Goal: Task Accomplishment & Management: Use online tool/utility

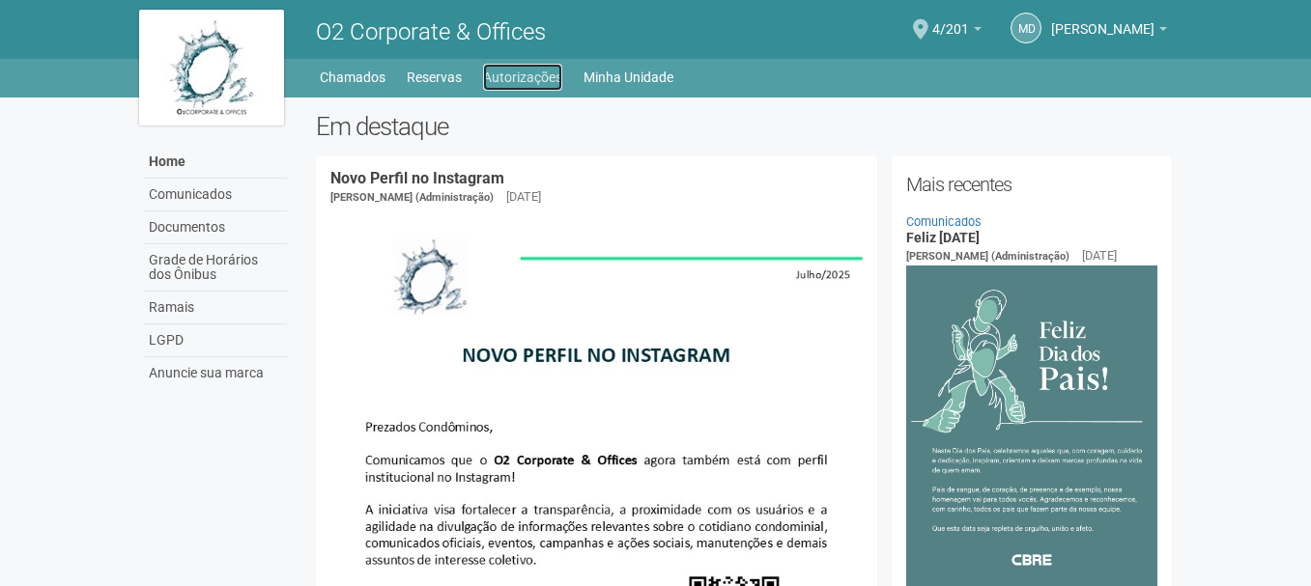
click at [529, 80] on link "Autorizações" at bounding box center [522, 77] width 79 height 27
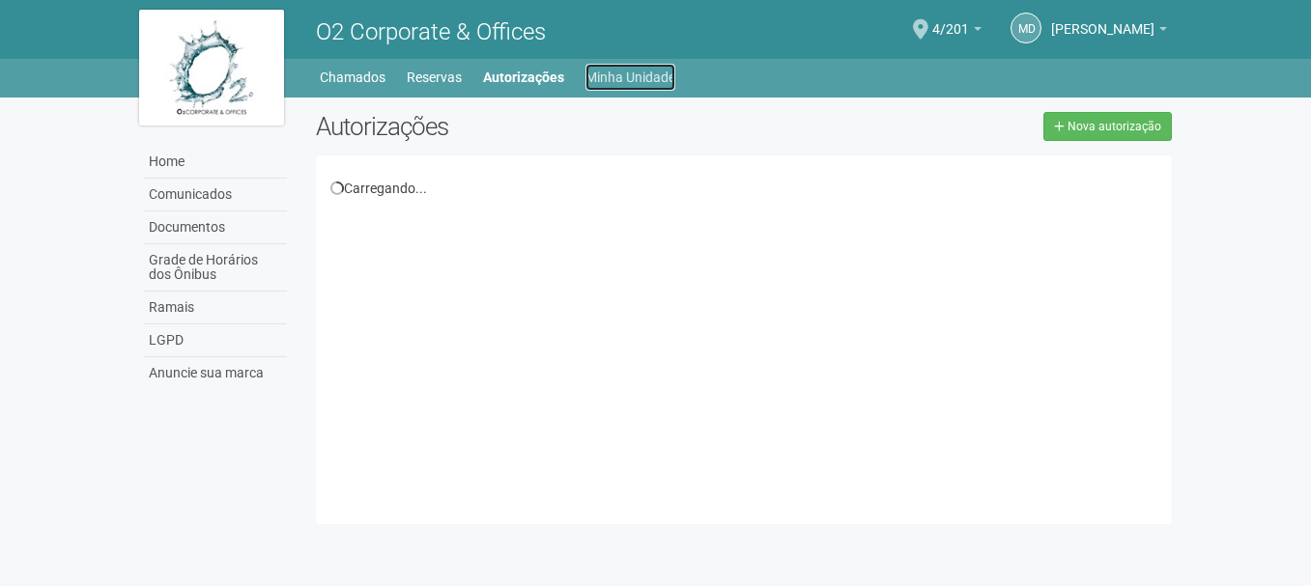
click at [631, 78] on link "Minha Unidade" at bounding box center [630, 77] width 90 height 27
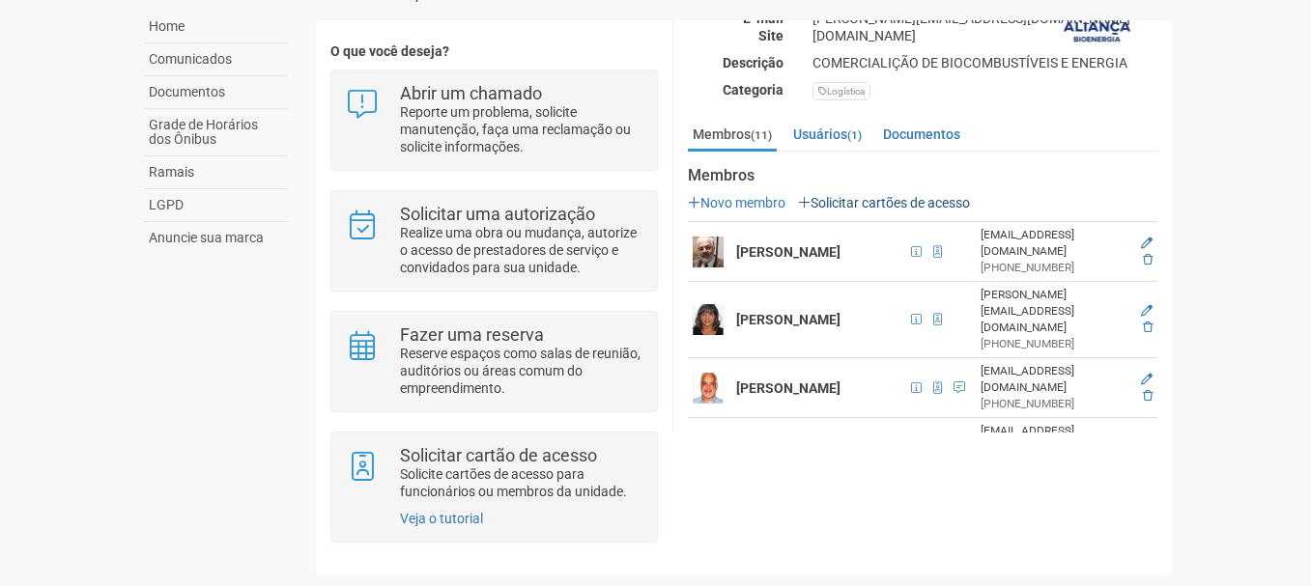
scroll to position [273, 0]
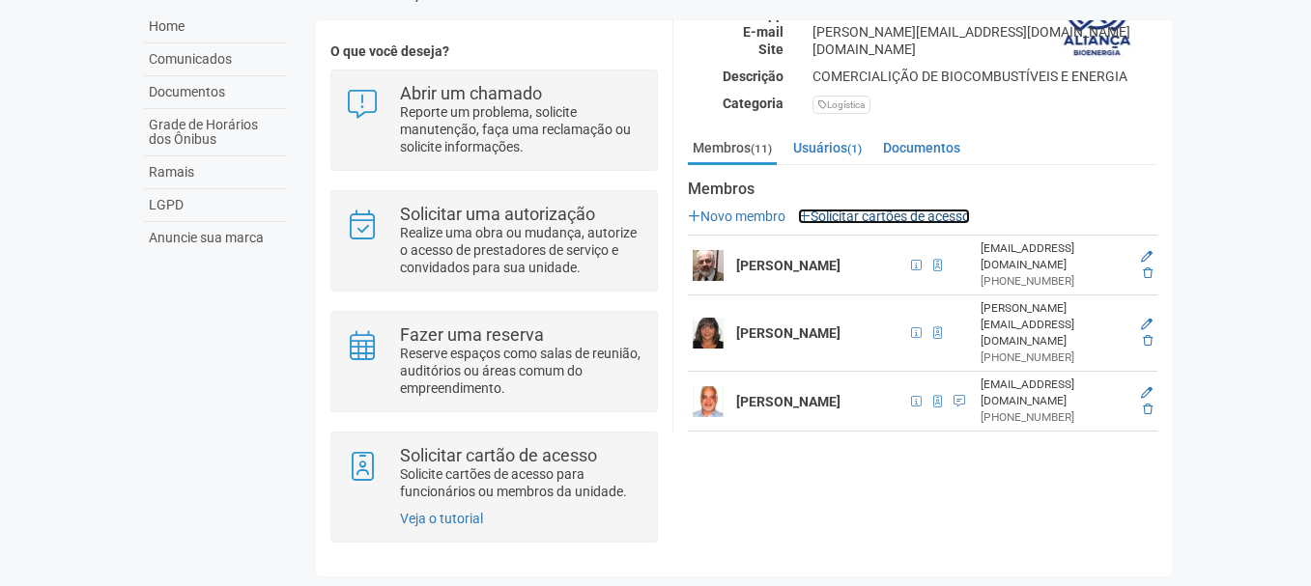
click at [875, 212] on link "Solicitar cartões de acesso" at bounding box center [884, 216] width 172 height 15
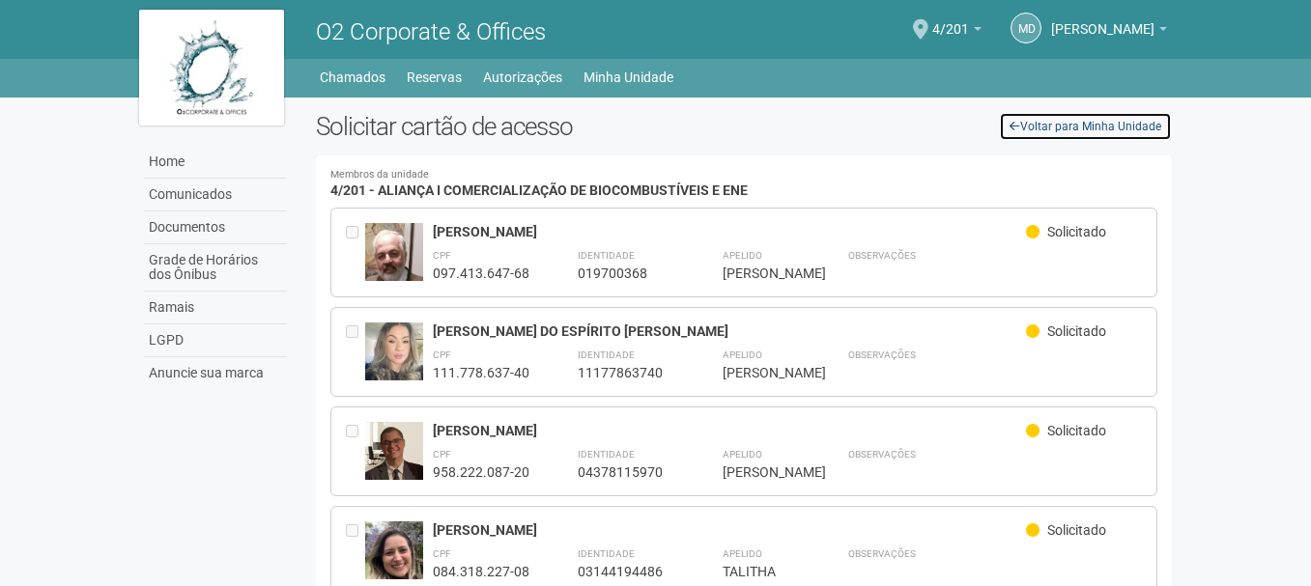
click at [1035, 127] on link "Voltar para Minha Unidade" at bounding box center [1085, 126] width 173 height 29
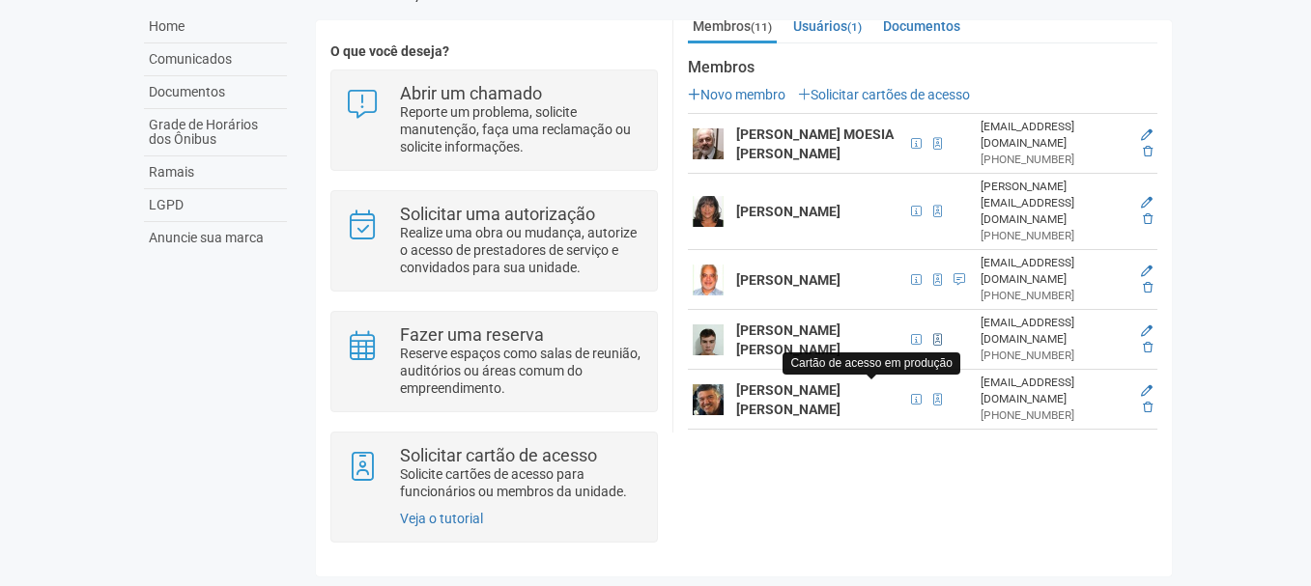
scroll to position [370, 0]
